Goal: Transaction & Acquisition: Purchase product/service

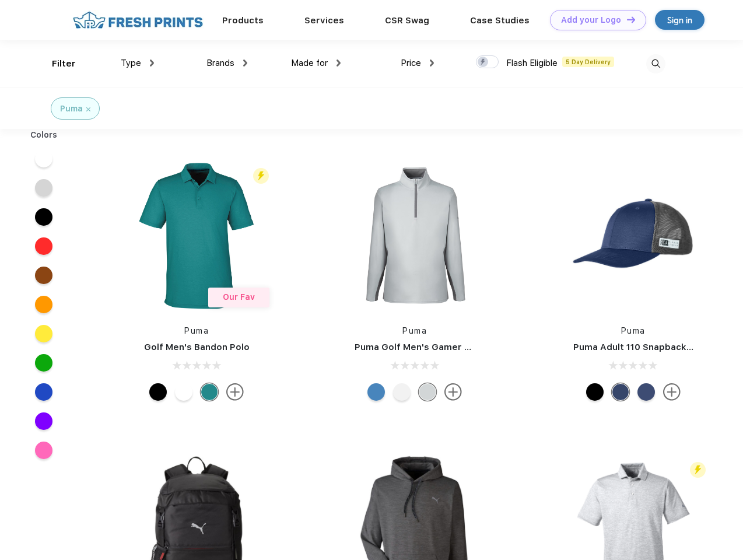
click at [594, 20] on link "Add your Logo Design Tool" at bounding box center [598, 20] width 96 height 20
click at [0, 0] on div "Design Tool" at bounding box center [0, 0] width 0 height 0
click at [626, 19] on link "Add your Logo Design Tool" at bounding box center [598, 20] width 96 height 20
click at [56, 64] on div "Filter" at bounding box center [64, 63] width 24 height 13
click at [138, 63] on span "Type" at bounding box center [131, 63] width 20 height 10
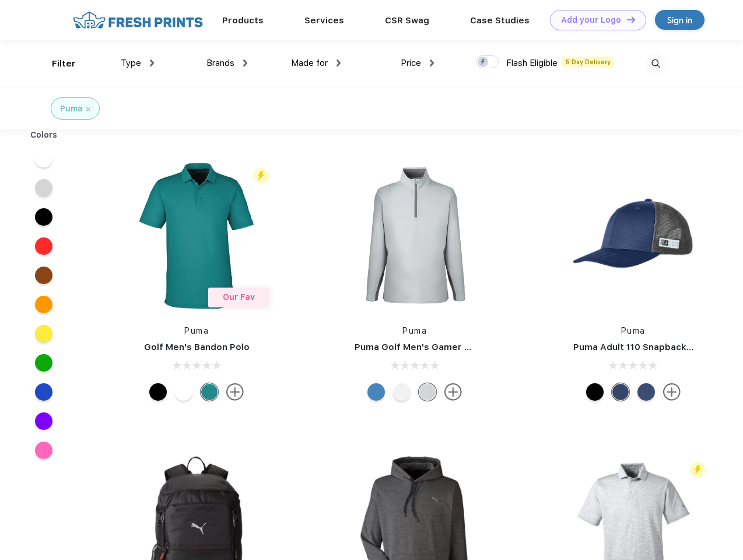
click at [227, 63] on span "Brands" at bounding box center [220, 63] width 28 height 10
click at [316, 63] on span "Made for" at bounding box center [309, 63] width 37 height 10
click at [417, 63] on span "Price" at bounding box center [411, 63] width 20 height 10
click at [487, 62] on div at bounding box center [487, 61] width 23 height 13
click at [483, 62] on input "checkbox" at bounding box center [480, 59] width 8 height 8
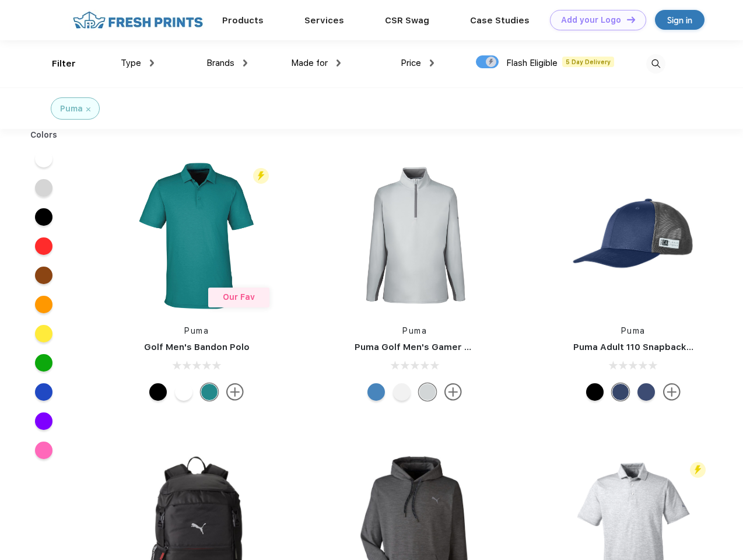
click at [655, 64] on img at bounding box center [655, 63] width 19 height 19
